Goal: Information Seeking & Learning: Learn about a topic

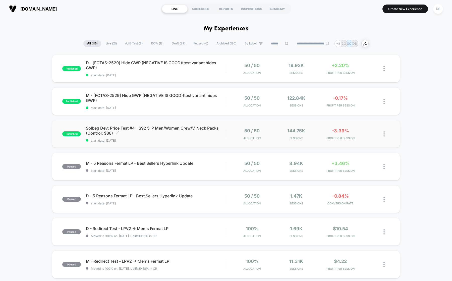
click at [191, 132] on span "Solbeg Dev: Price Test #4 - $92 5-P Men/Women Crew/V-Neck Packs (Control: $88) …" at bounding box center [156, 131] width 140 height 10
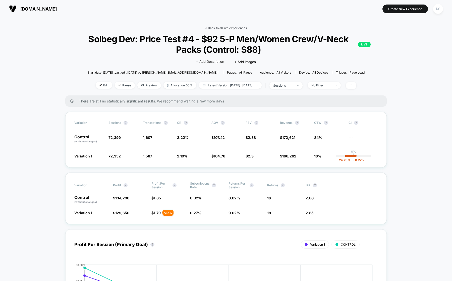
click at [218, 28] on link "< Back to all live experiences" at bounding box center [226, 28] width 42 height 4
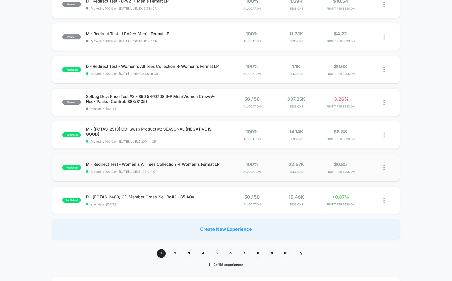
scroll to position [227, 0]
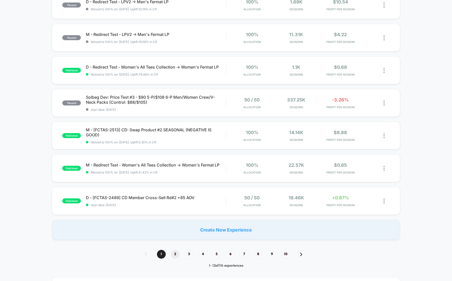
click at [177, 255] on span "2" at bounding box center [175, 254] width 9 height 9
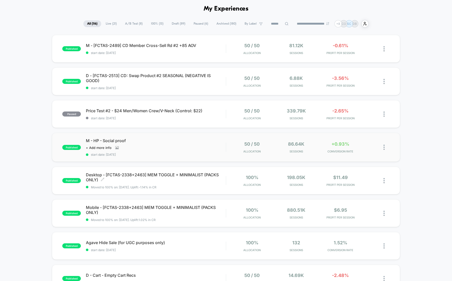
scroll to position [17, 0]
